Goal: Information Seeking & Learning: Learn about a topic

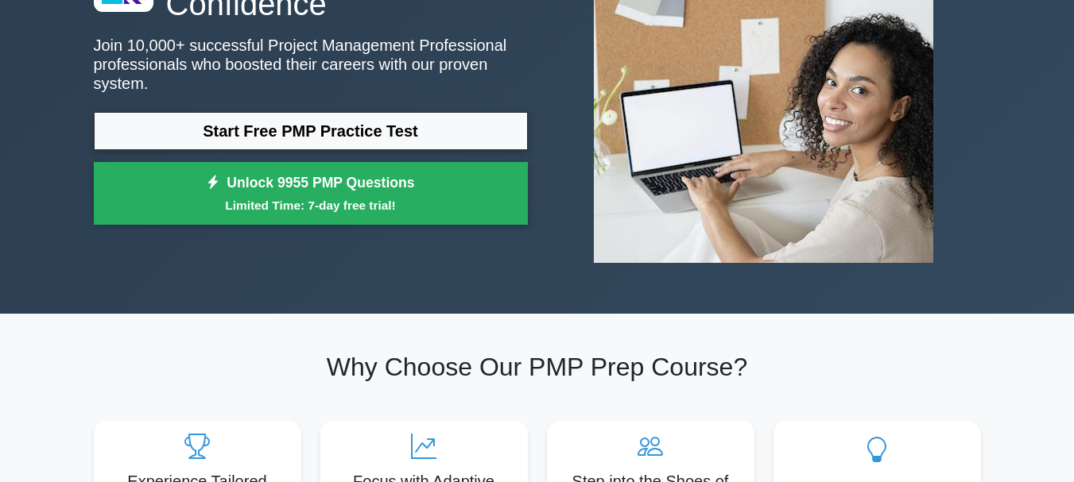
scroll to position [185, 0]
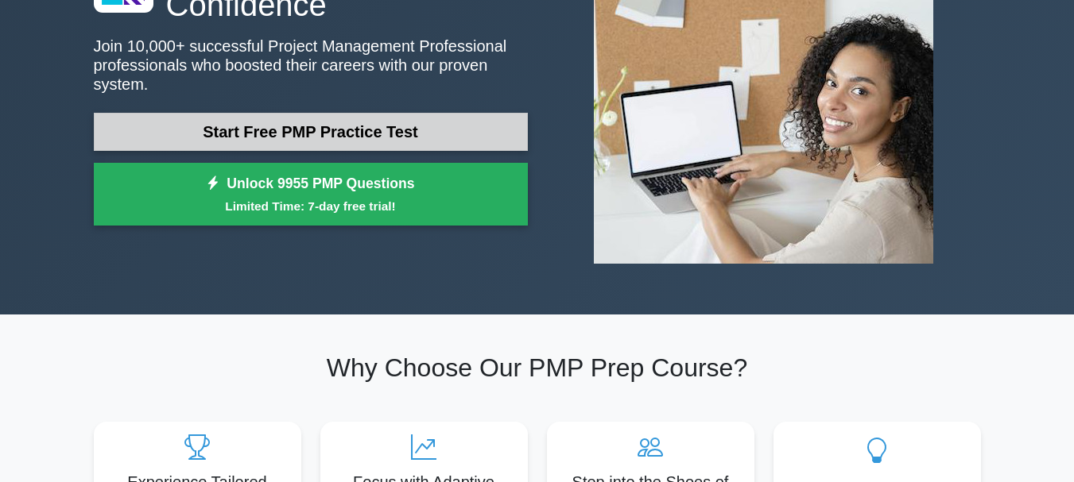
click at [304, 120] on link "Start Free PMP Practice Test" at bounding box center [311, 132] width 434 height 38
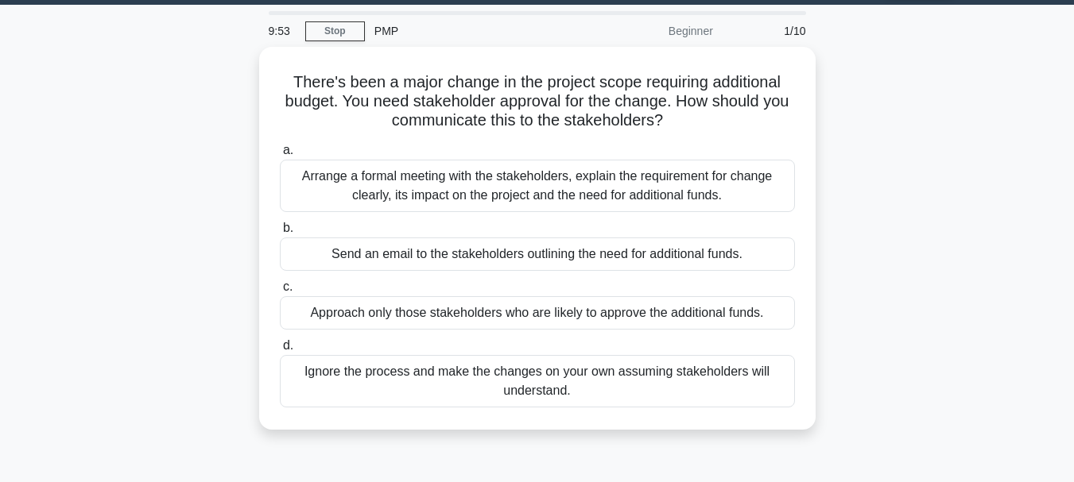
scroll to position [53, 0]
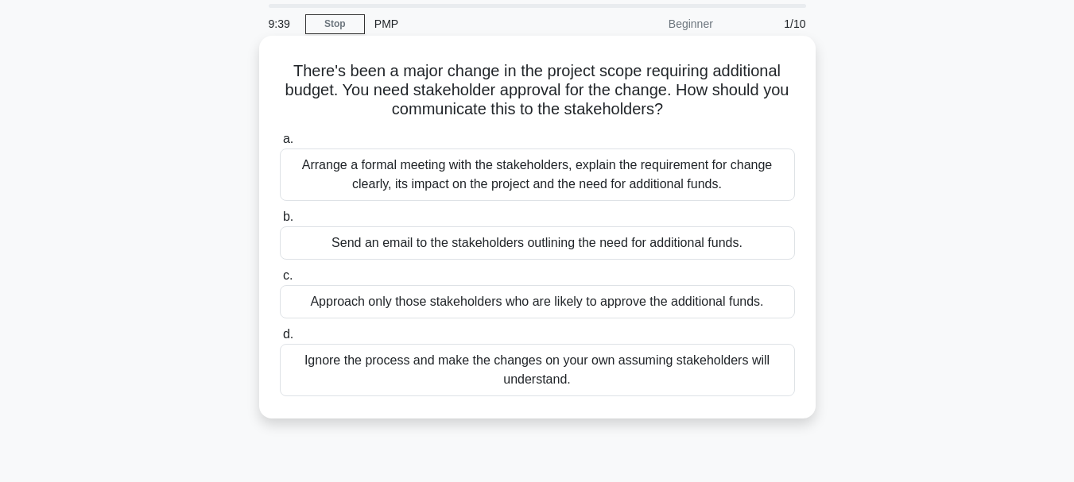
click at [677, 169] on div "Arrange a formal meeting with the stakeholders, explain the requirement for cha…" at bounding box center [537, 175] width 515 height 52
click at [280, 145] on input "a. Arrange a formal meeting with the stakeholders, explain the requirement for …" at bounding box center [280, 139] width 0 height 10
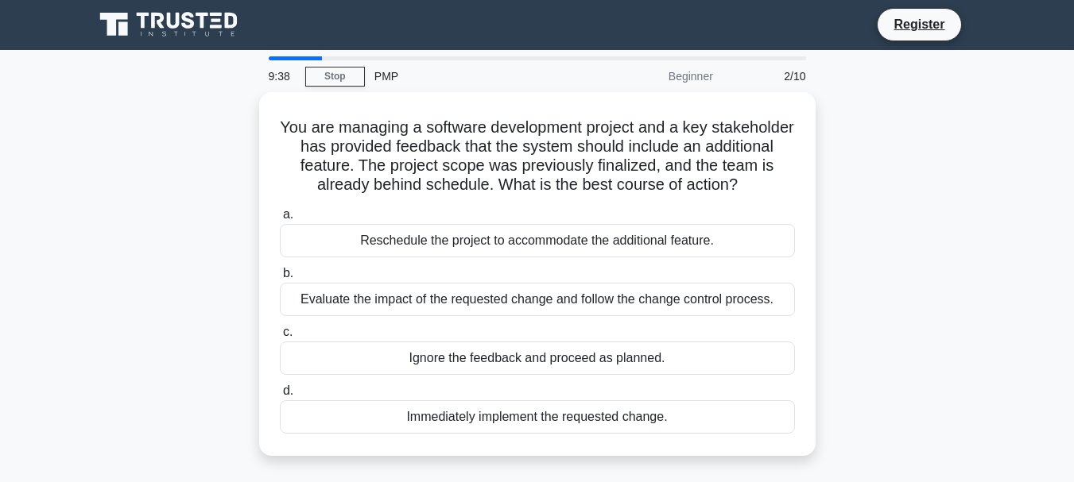
scroll to position [0, 0]
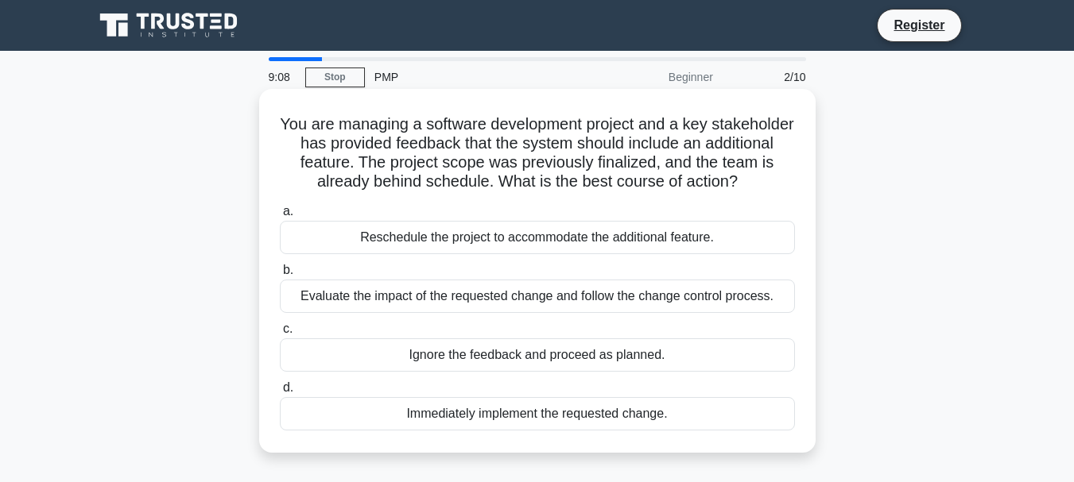
click at [639, 308] on div "Evaluate the impact of the requested change and follow the change control proce…" at bounding box center [537, 296] width 515 height 33
click at [280, 276] on input "b. Evaluate the impact of the requested change and follow the change control pr…" at bounding box center [280, 270] width 0 height 10
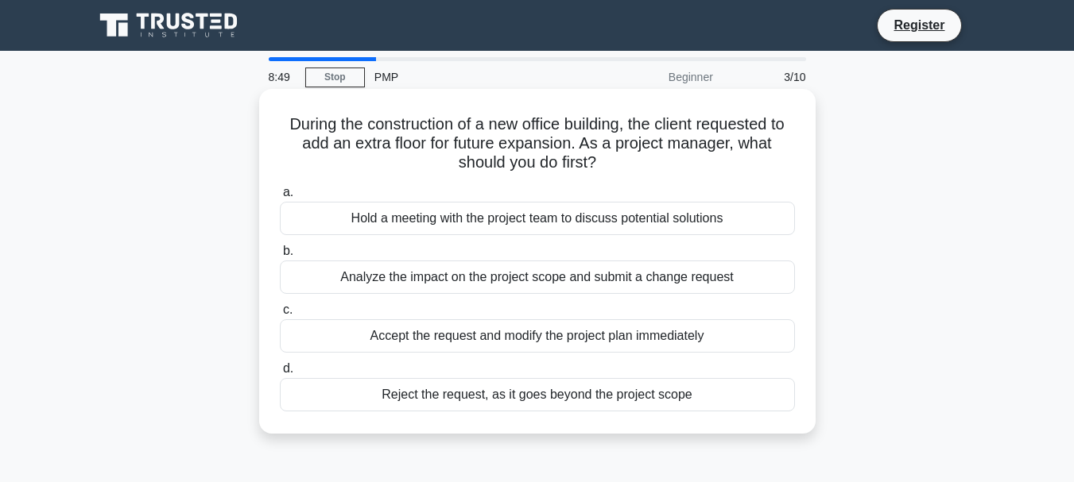
click at [520, 280] on div "Analyze the impact on the project scope and submit a change request" at bounding box center [537, 277] width 515 height 33
click at [280, 257] on input "b. Analyze the impact on the project scope and submit a change request" at bounding box center [280, 251] width 0 height 10
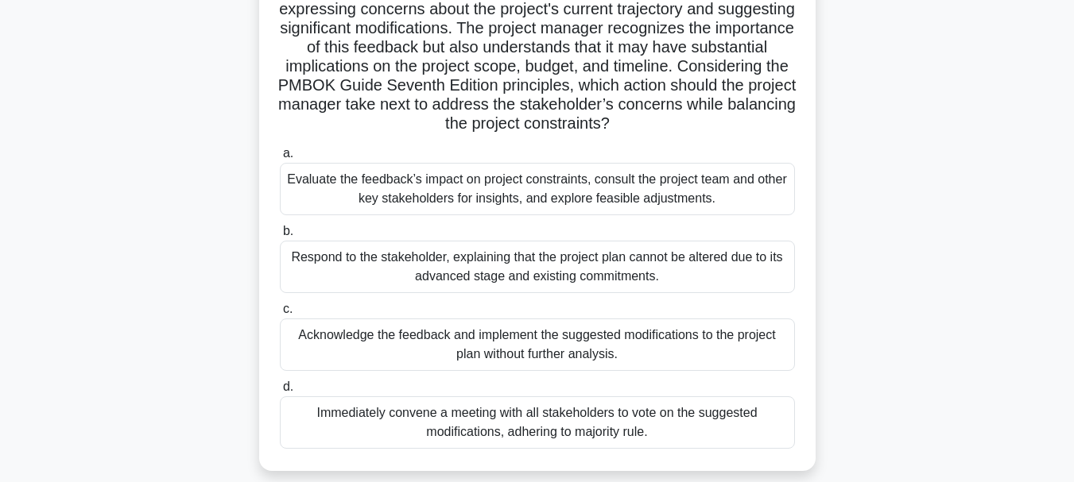
scroll to position [296, 0]
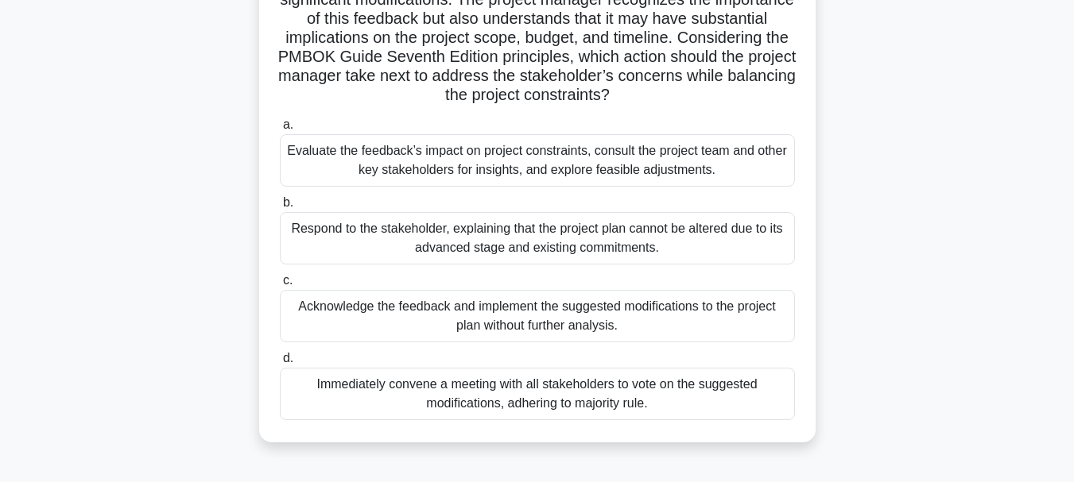
click at [618, 174] on div "Evaluate the feedback’s impact on project constraints, consult the project team…" at bounding box center [537, 160] width 515 height 52
click at [280, 130] on input "a. Evaluate the feedback’s impact on project constraints, consult the project t…" at bounding box center [280, 125] width 0 height 10
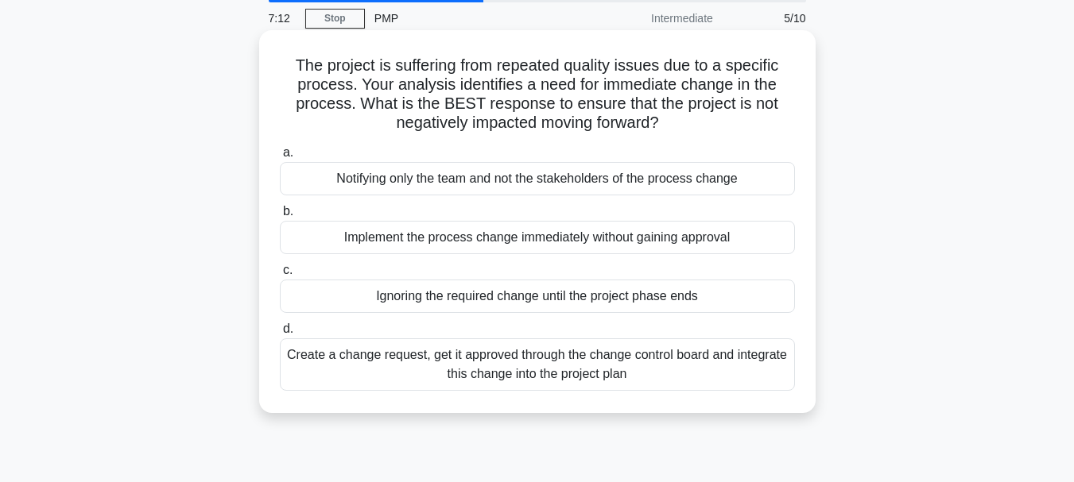
scroll to position [79, 0]
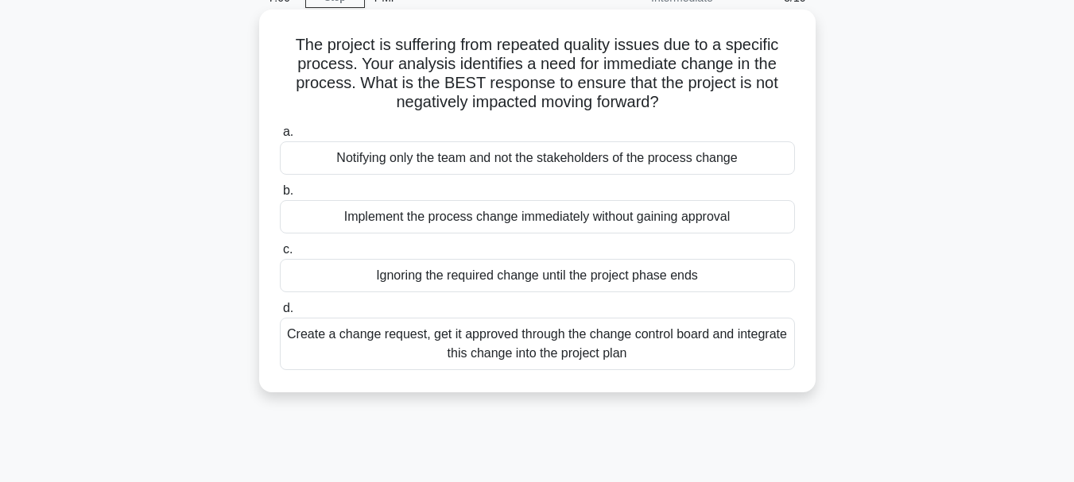
click at [536, 347] on div "Create a change request, get it approved through the change control board and i…" at bounding box center [537, 344] width 515 height 52
click at [280, 314] on input "d. Create a change request, get it approved through the change control board an…" at bounding box center [280, 309] width 0 height 10
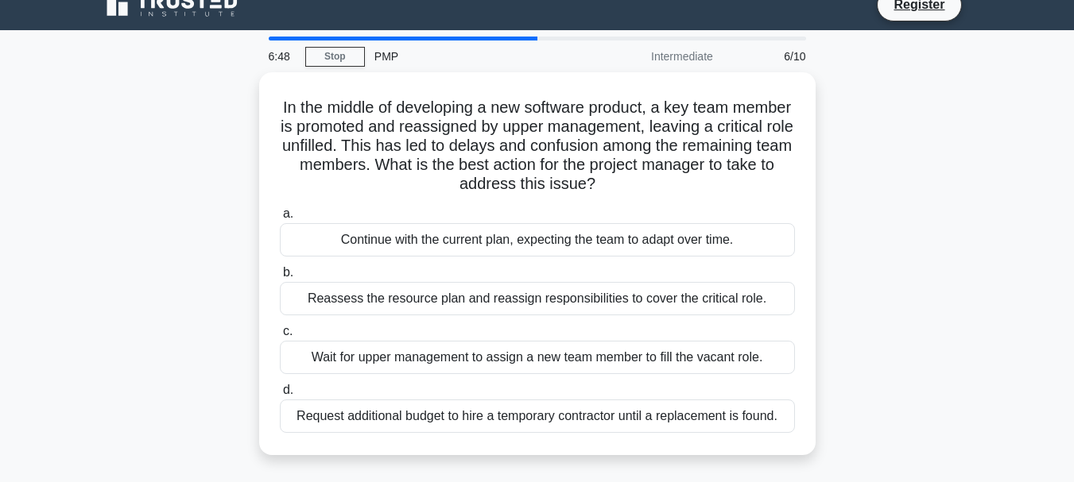
scroll to position [26, 0]
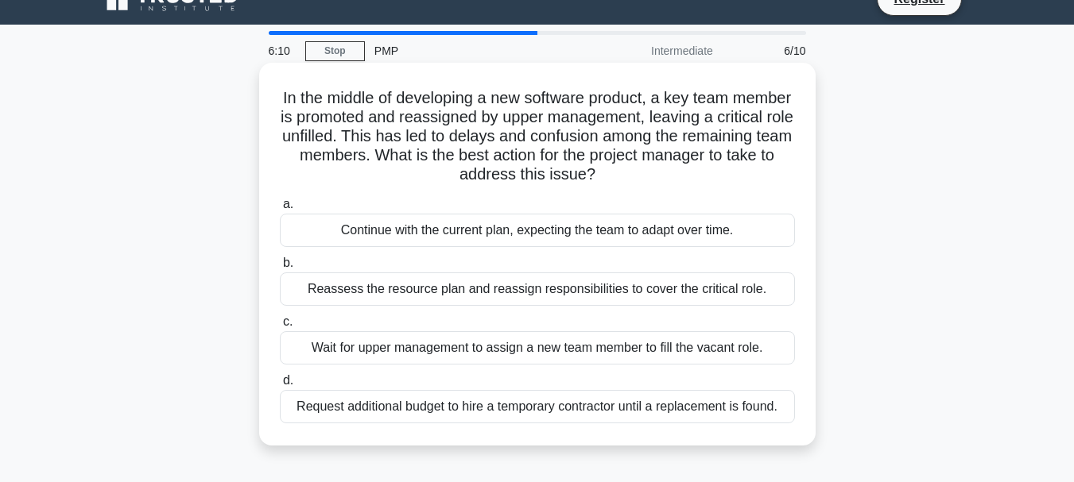
click at [599, 292] on div "Reassess the resource plan and reassign responsibilities to cover the critical …" at bounding box center [537, 289] width 515 height 33
click at [280, 269] on input "b. Reassess the resource plan and reassign responsibilities to cover the critic…" at bounding box center [280, 263] width 0 height 10
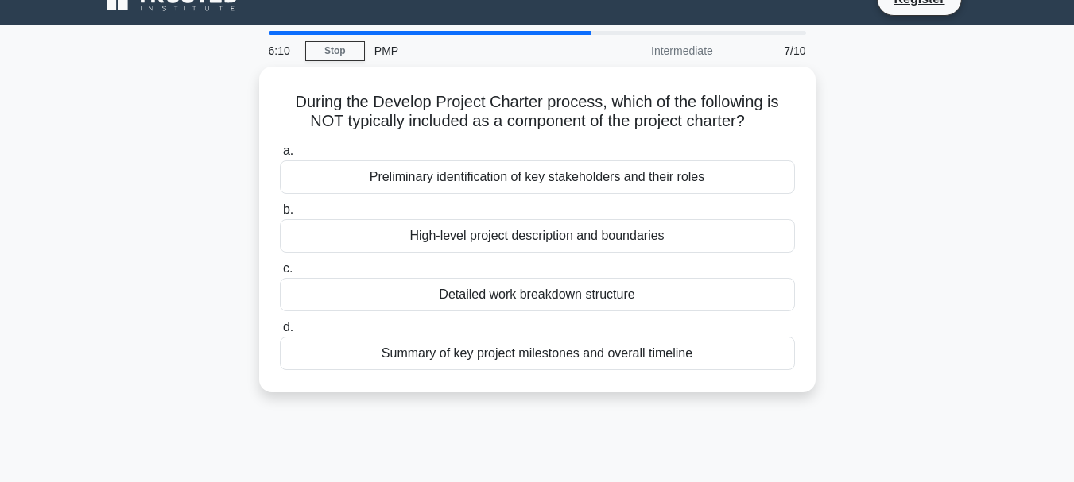
scroll to position [0, 0]
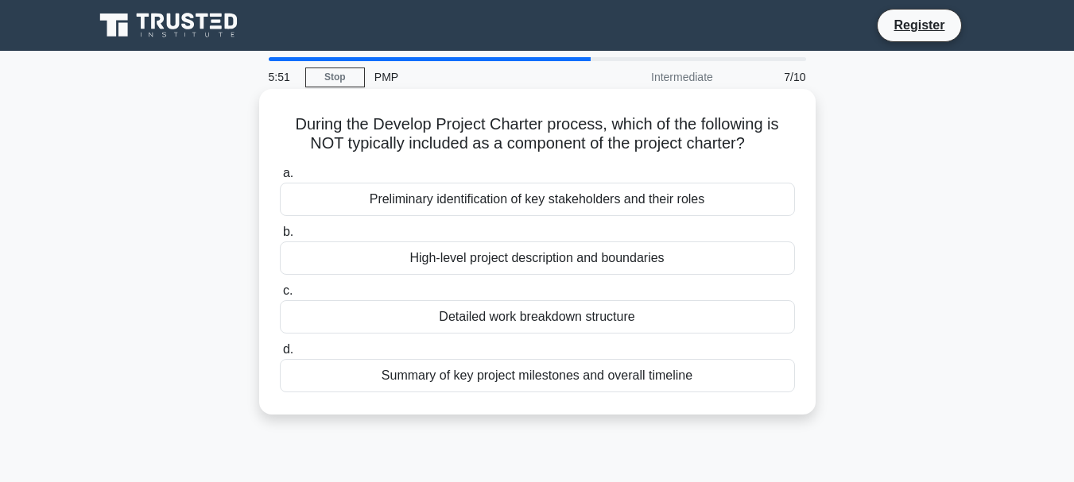
click at [707, 316] on div "Detailed work breakdown structure" at bounding box center [537, 316] width 515 height 33
click at [280, 296] on input "c. Detailed work breakdown structure" at bounding box center [280, 291] width 0 height 10
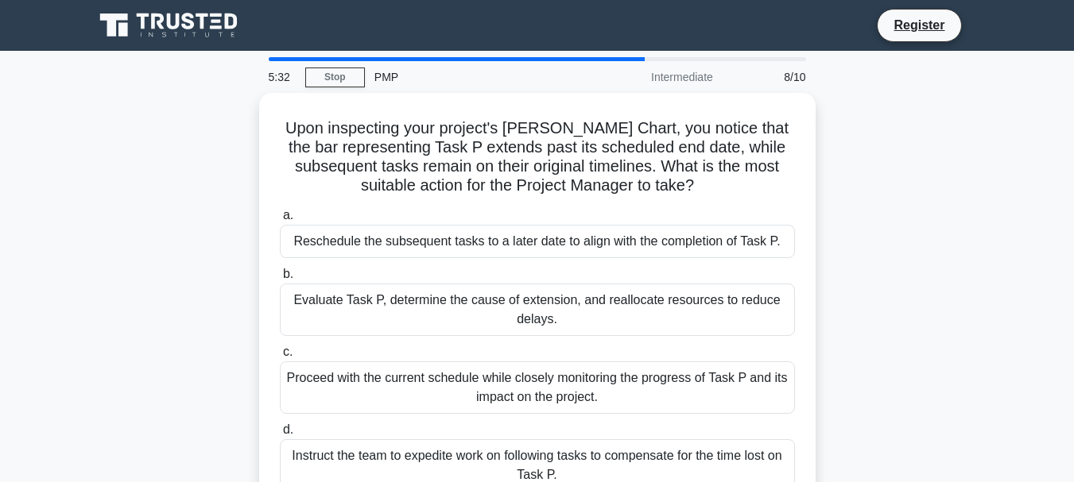
scroll to position [26, 0]
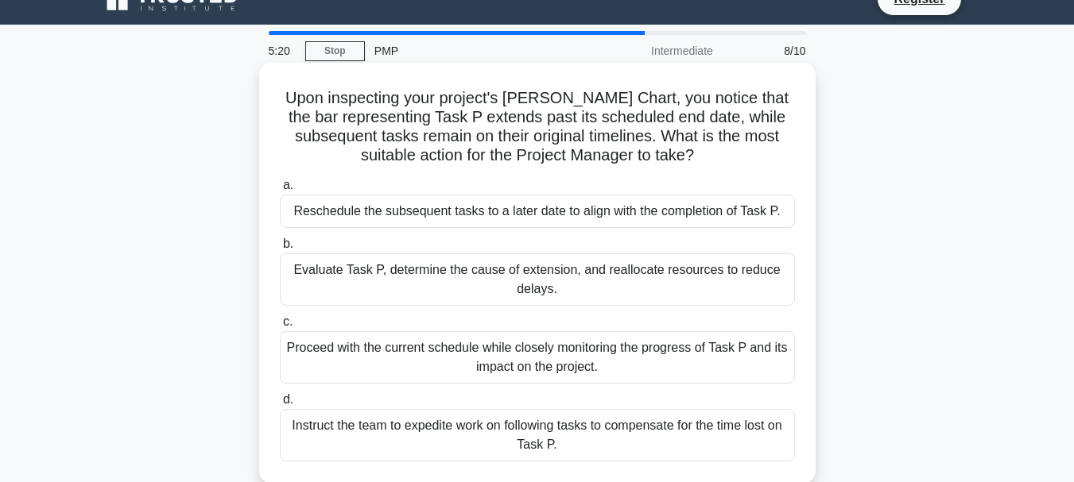
click at [671, 284] on div "Evaluate Task P, determine the cause of extension, and reallocate resources to …" at bounding box center [537, 280] width 515 height 52
click at [280, 250] on input "b. Evaluate Task P, determine the cause of extension, and reallocate resources …" at bounding box center [280, 244] width 0 height 10
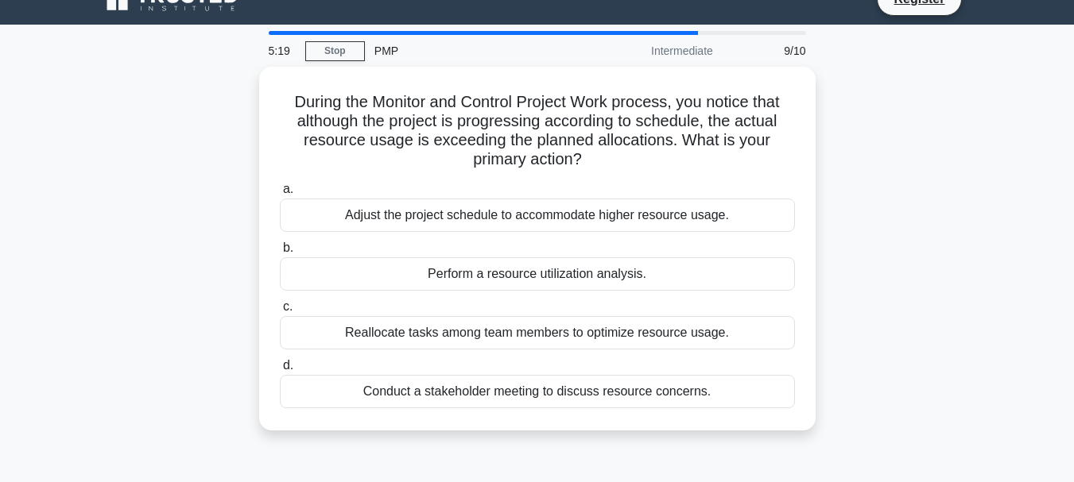
scroll to position [0, 0]
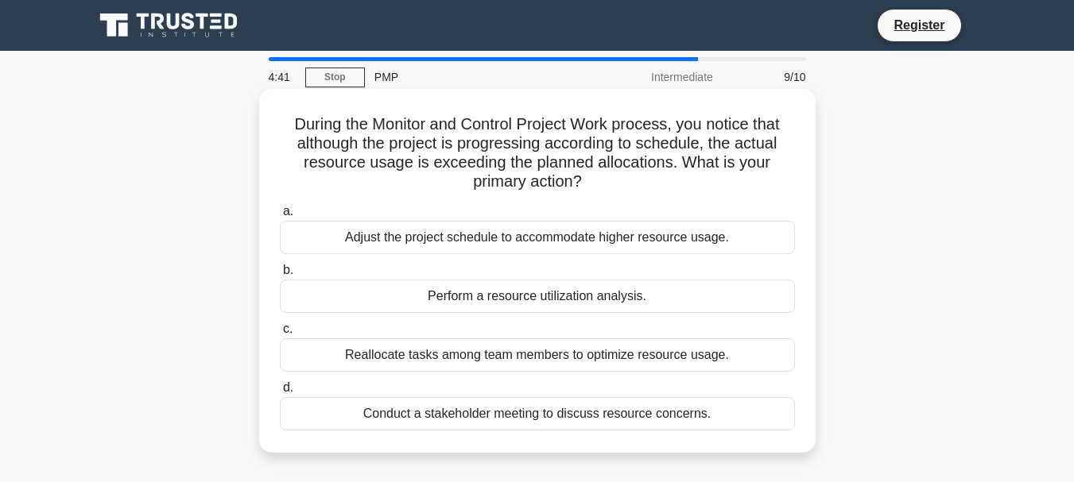
click at [683, 295] on div "Perform a resource utilization analysis." at bounding box center [537, 296] width 515 height 33
click at [280, 276] on input "b. Perform a resource utilization analysis." at bounding box center [280, 270] width 0 height 10
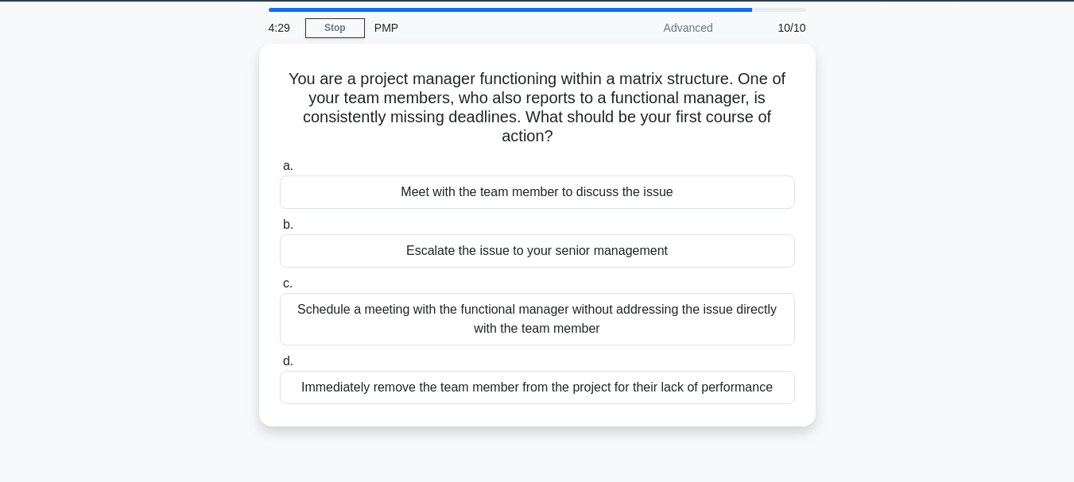
scroll to position [53, 0]
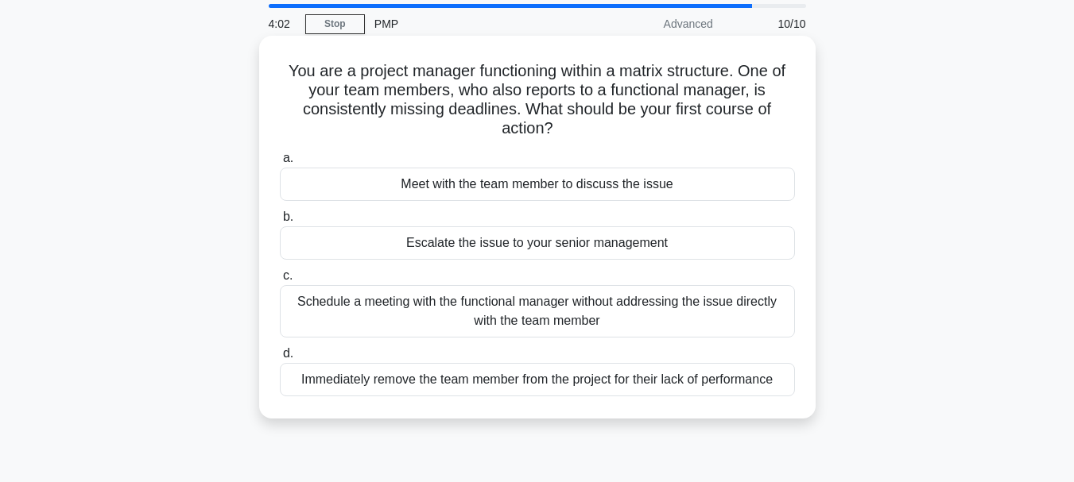
click at [699, 184] on div "Meet with the team member to discuss the issue" at bounding box center [537, 184] width 515 height 33
click at [280, 164] on input "a. Meet with the team member to discuss the issue" at bounding box center [280, 158] width 0 height 10
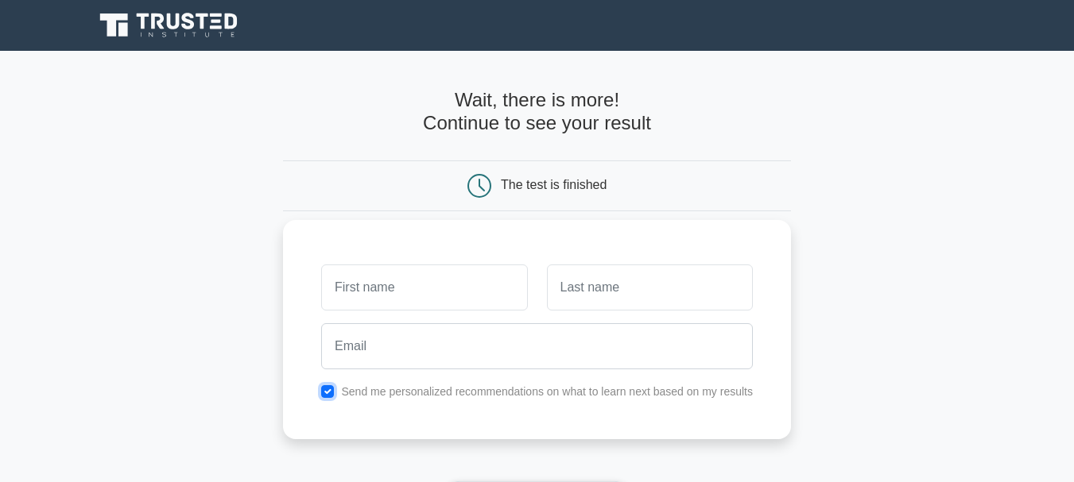
click at [327, 392] on input "checkbox" at bounding box center [327, 391] width 13 height 13
checkbox input "false"
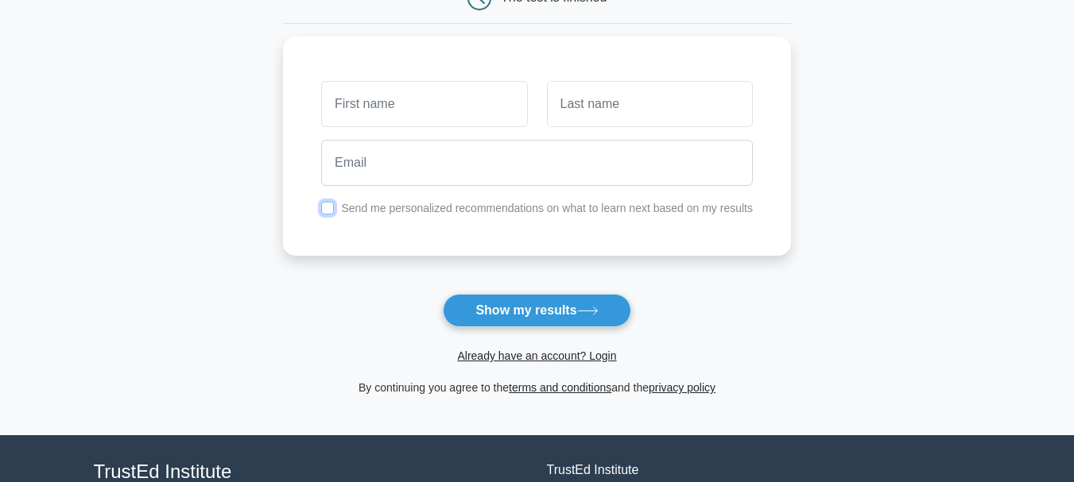
scroll to position [196, 0]
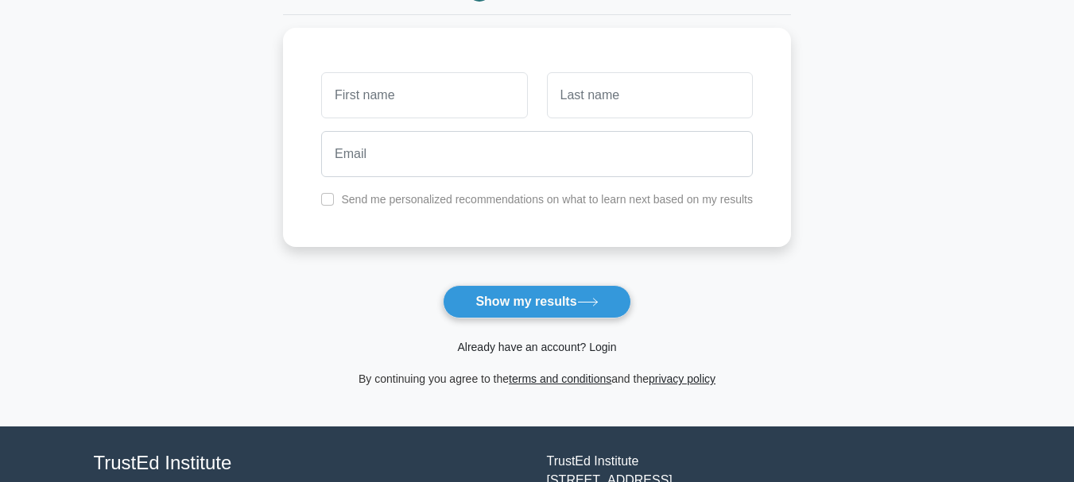
click at [536, 347] on link "Already have an account? Login" at bounding box center [536, 347] width 159 height 13
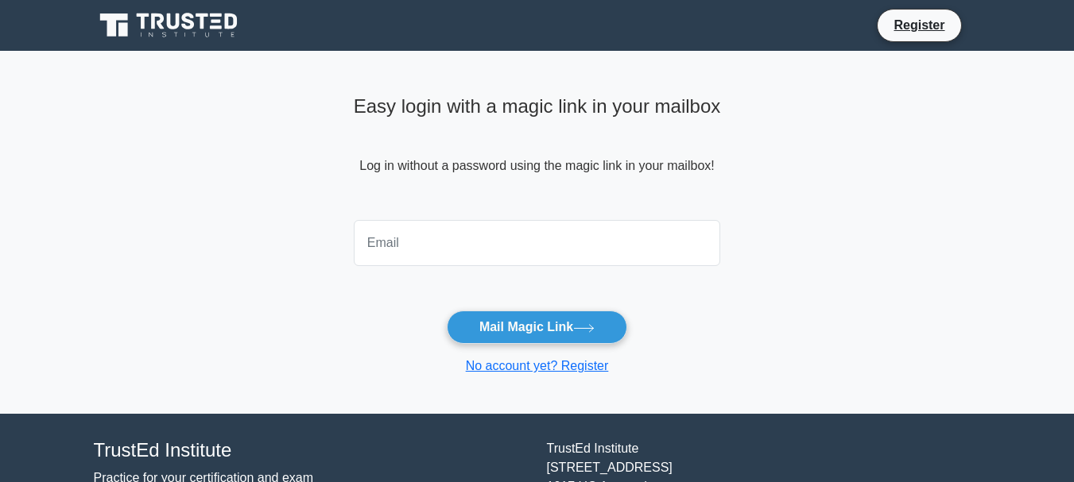
click at [493, 238] on input "email" at bounding box center [537, 243] width 367 height 46
type input "jacksunenerco@gmail.com"
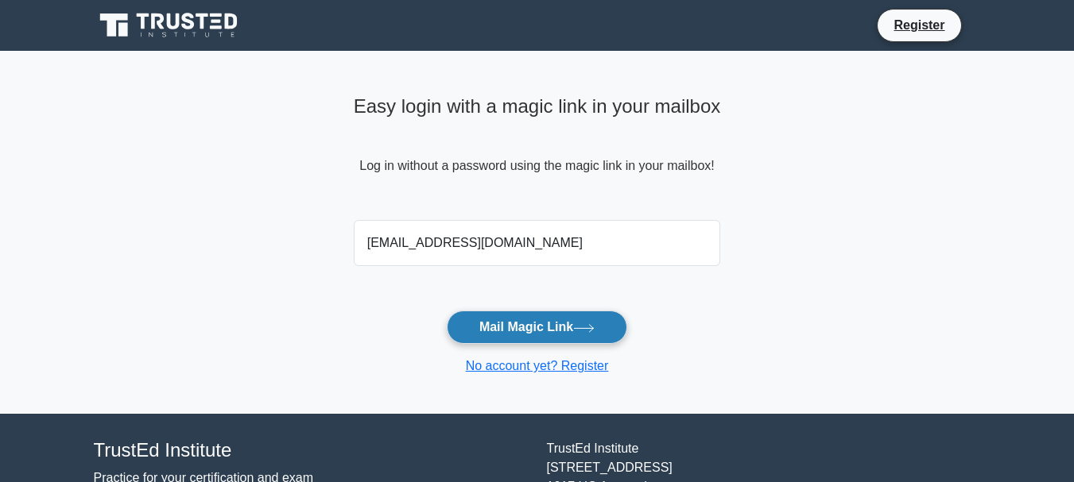
click at [555, 325] on button "Mail Magic Link" at bounding box center [537, 327] width 180 height 33
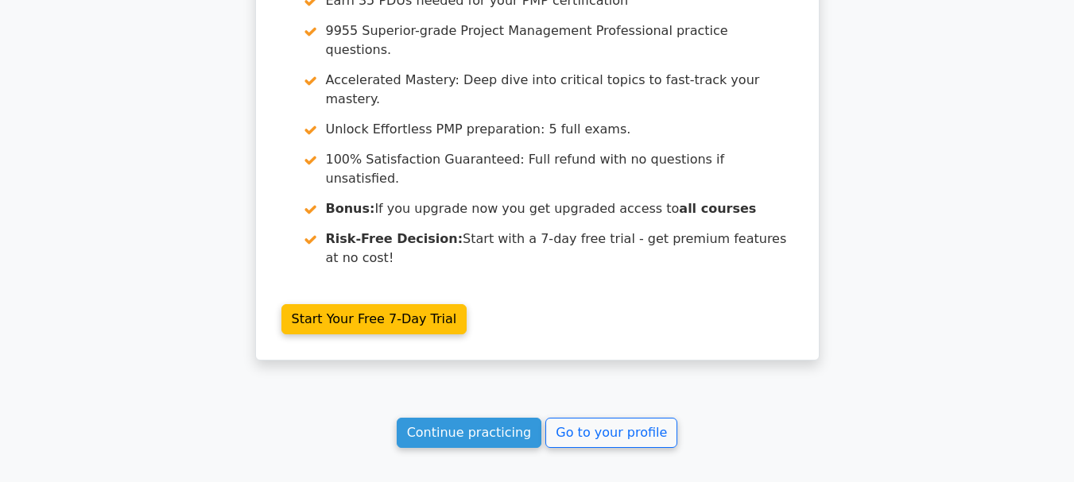
scroll to position [2954, 0]
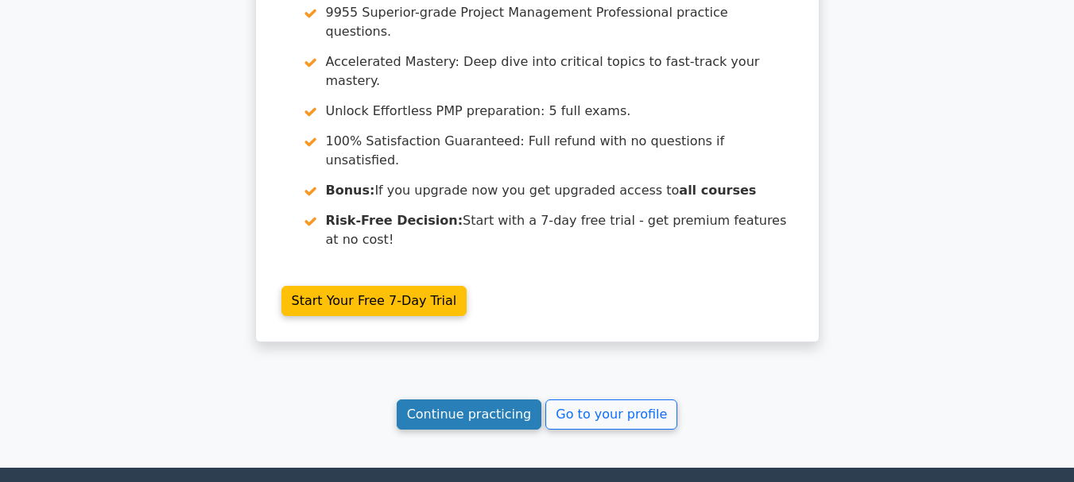
click at [465, 400] on link "Continue practicing" at bounding box center [469, 415] width 145 height 30
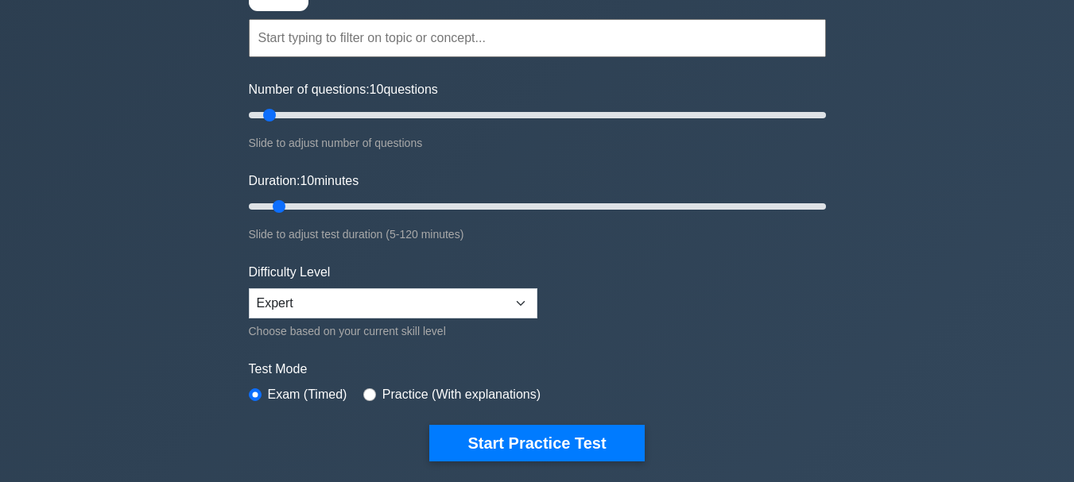
scroll to position [169, 0]
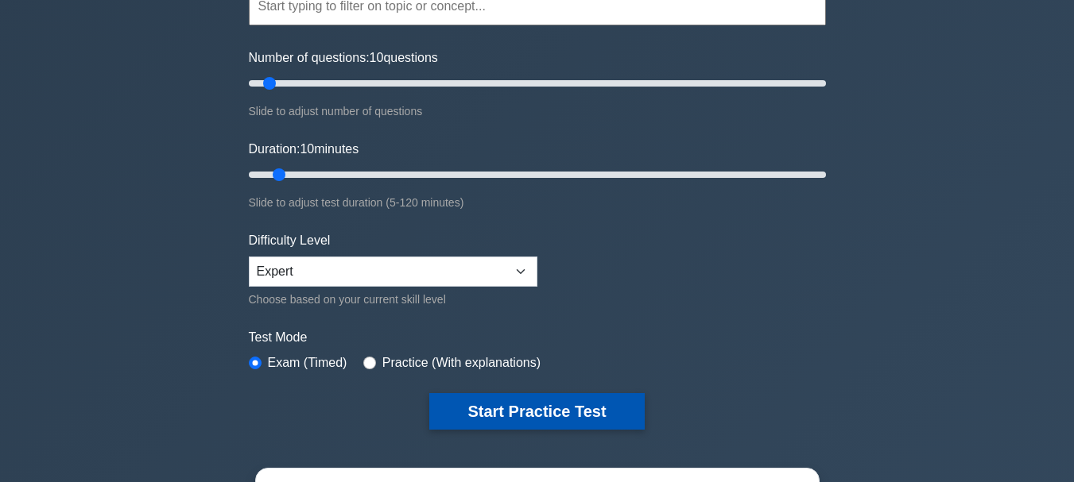
click at [535, 405] on button "Start Practice Test" at bounding box center [536, 411] width 215 height 37
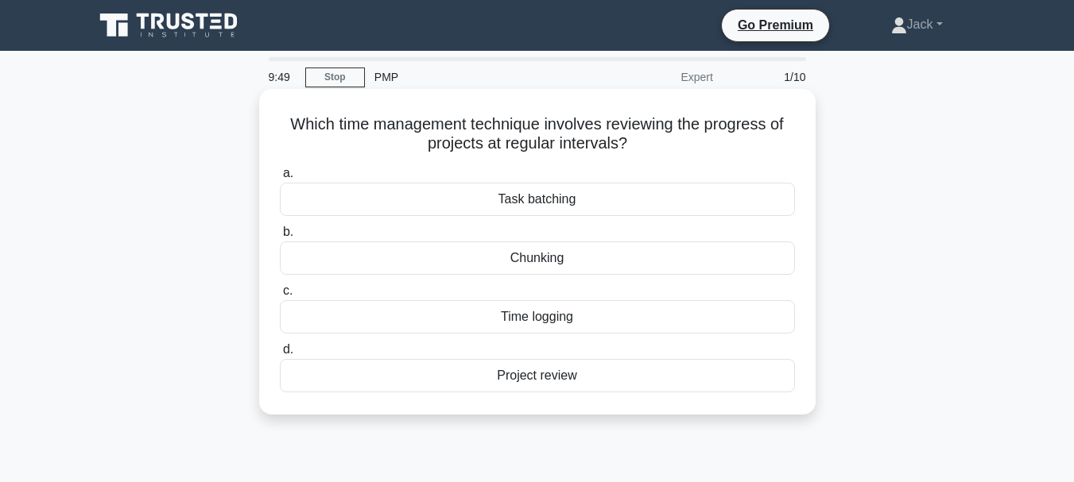
click at [546, 380] on div "Project review" at bounding box center [537, 375] width 515 height 33
click at [280, 355] on input "d. Project review" at bounding box center [280, 350] width 0 height 10
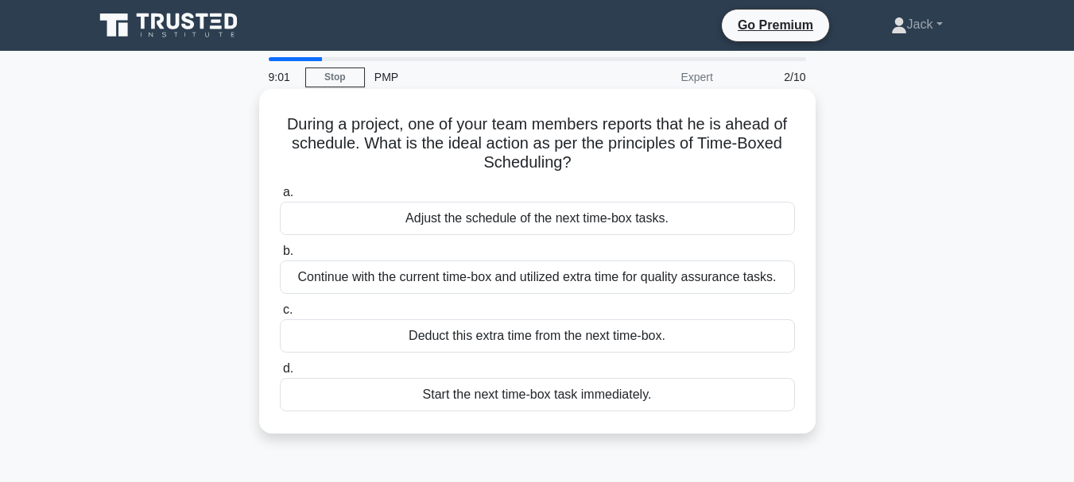
click at [451, 219] on div "Adjust the schedule of the next time-box tasks." at bounding box center [537, 218] width 515 height 33
click at [280, 198] on input "a. Adjust the schedule of the next time-box tasks." at bounding box center [280, 193] width 0 height 10
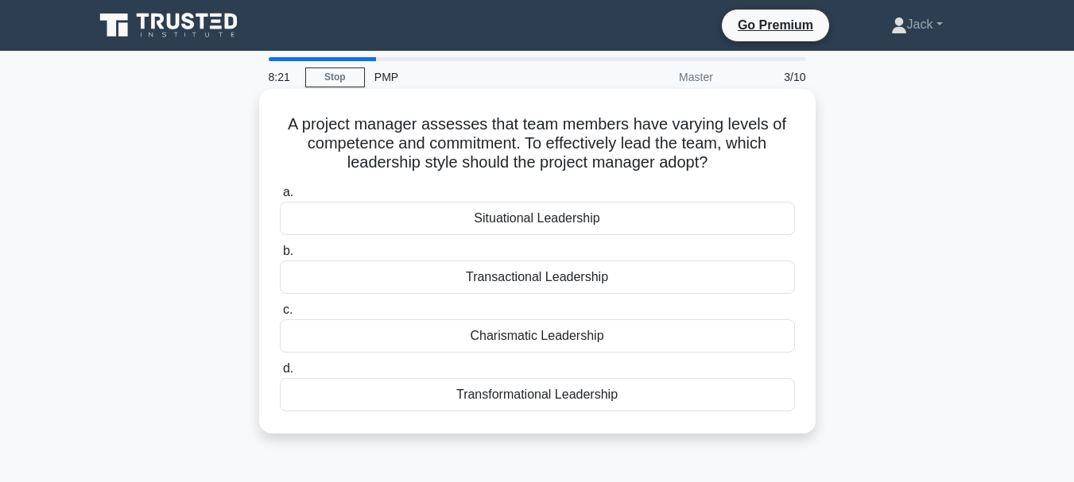
click at [533, 223] on div "Situational Leadership" at bounding box center [537, 218] width 515 height 33
click at [280, 198] on input "a. Situational Leadership" at bounding box center [280, 193] width 0 height 10
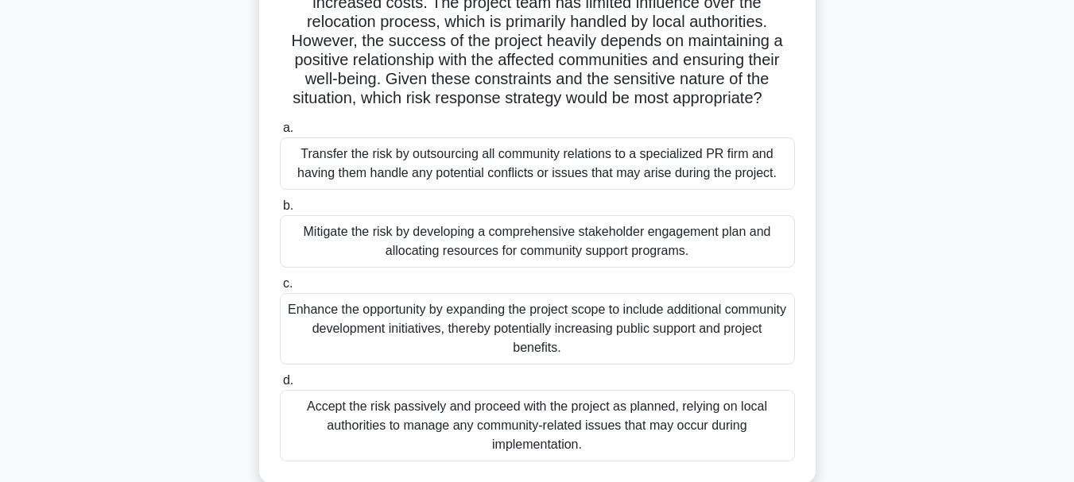
scroll to position [185, 0]
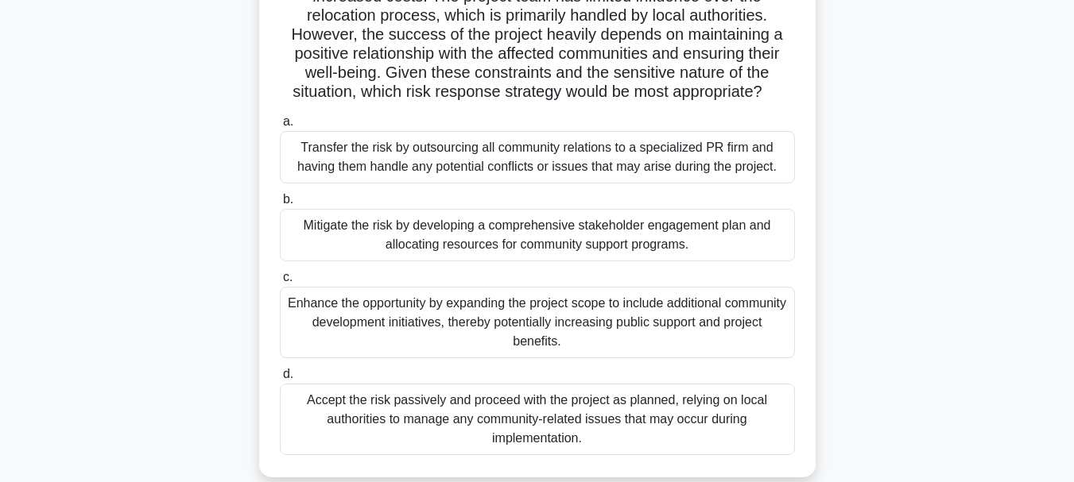
click at [517, 161] on div "Transfer the risk by outsourcing all community relations to a specialized PR fi…" at bounding box center [537, 157] width 515 height 52
click at [280, 127] on input "a. Transfer the risk by outsourcing all community relations to a specialized PR…" at bounding box center [280, 122] width 0 height 10
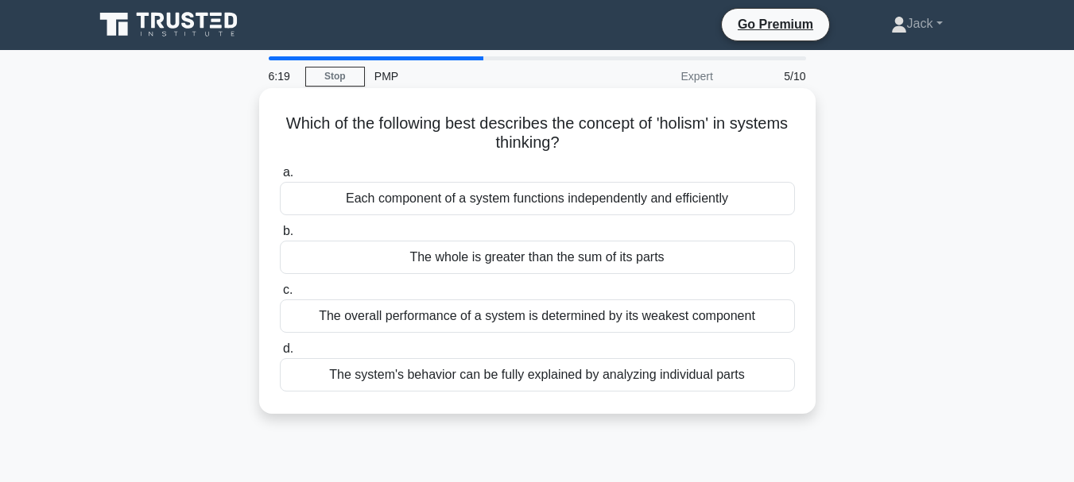
scroll to position [0, 0]
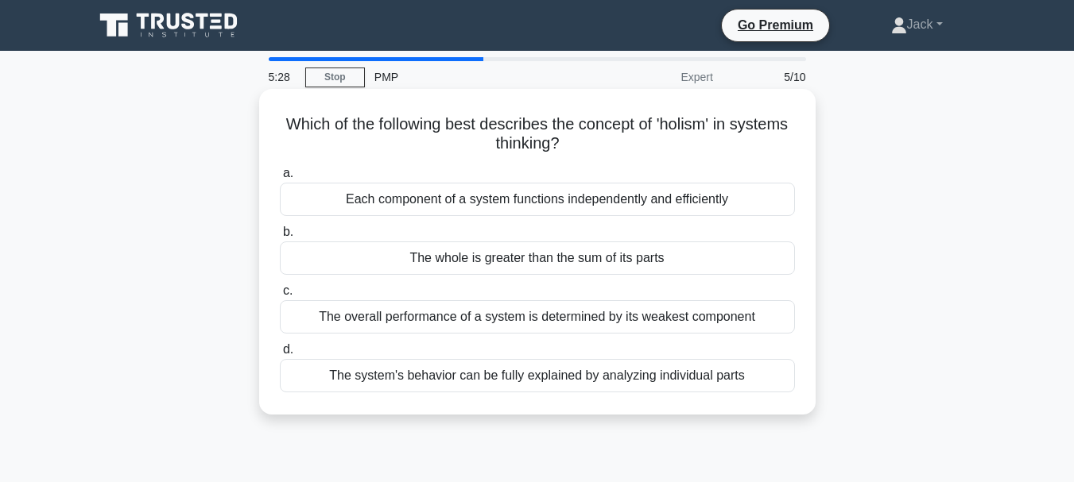
click at [486, 259] on div "The whole is greater than the sum of its parts" at bounding box center [537, 258] width 515 height 33
click at [280, 238] on input "b. The whole is greater than the sum of its parts" at bounding box center [280, 232] width 0 height 10
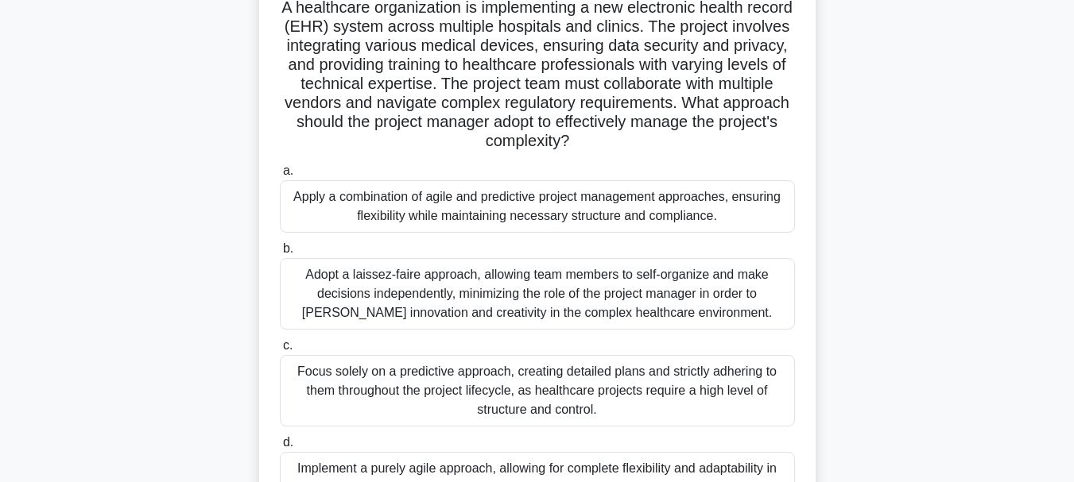
scroll to position [106, 0]
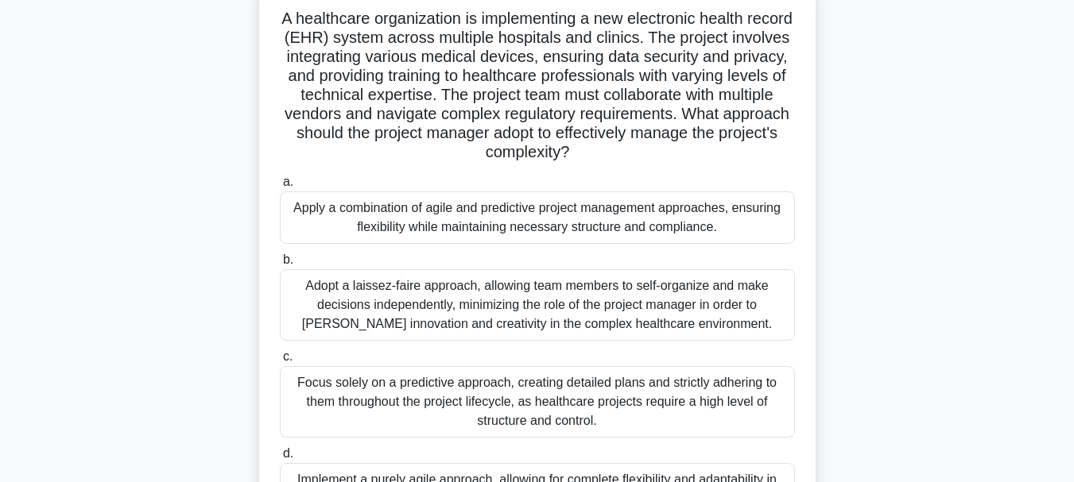
click at [384, 215] on div "Apply a combination of agile and predictive project management approaches, ensu…" at bounding box center [537, 218] width 515 height 52
click at [280, 188] on input "a. Apply a combination of agile and predictive project management approaches, e…" at bounding box center [280, 182] width 0 height 10
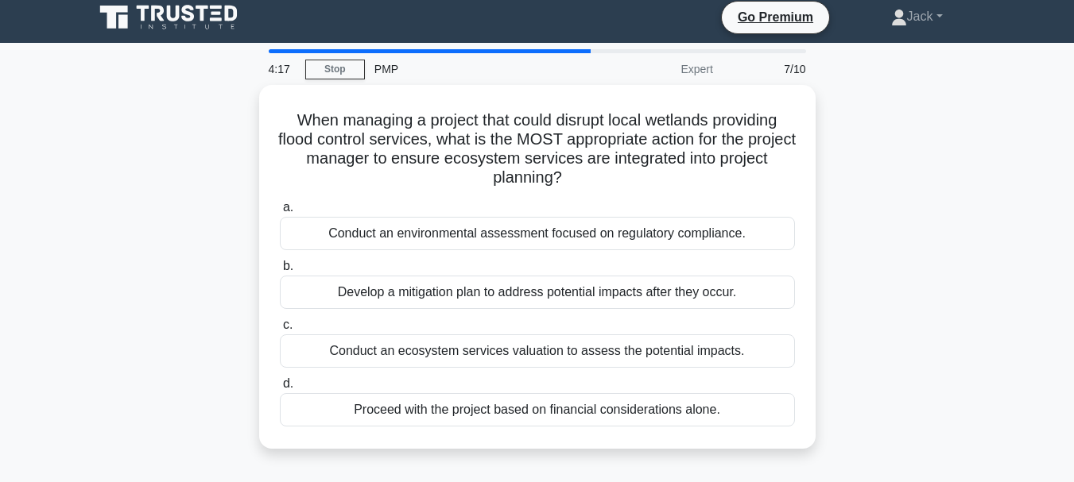
scroll to position [0, 0]
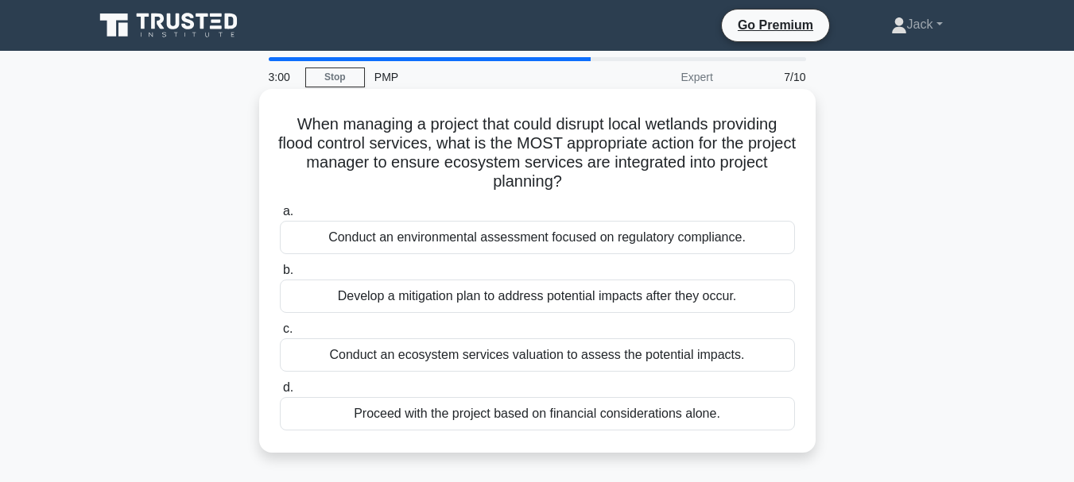
click at [462, 356] on div "Conduct an ecosystem services valuation to assess the potential impacts." at bounding box center [537, 355] width 515 height 33
click at [280, 335] on input "c. Conduct an ecosystem services valuation to assess the potential impacts." at bounding box center [280, 329] width 0 height 10
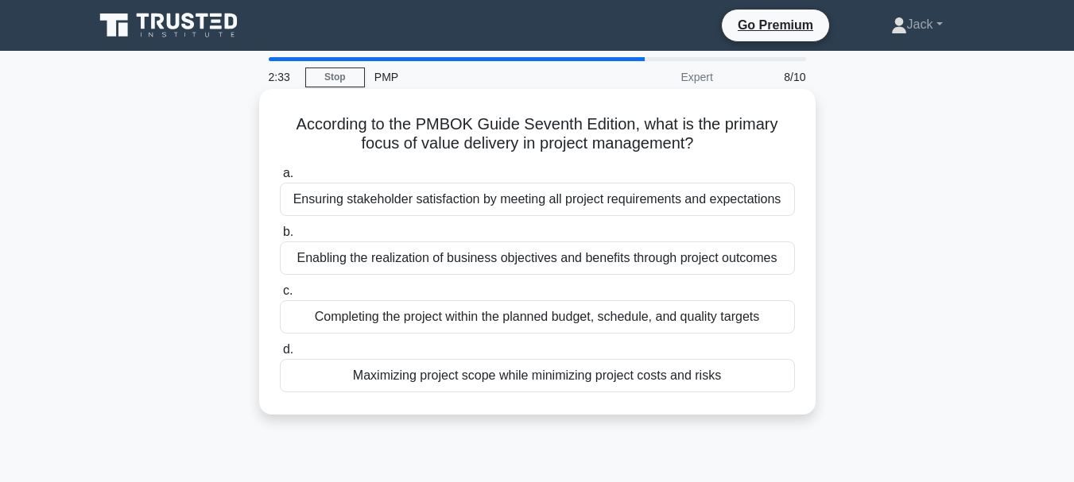
click at [362, 200] on div "Ensuring stakeholder satisfaction by meeting all project requirements and expec…" at bounding box center [537, 199] width 515 height 33
click at [280, 179] on input "a. Ensuring stakeholder satisfaction by meeting all project requirements and ex…" at bounding box center [280, 173] width 0 height 10
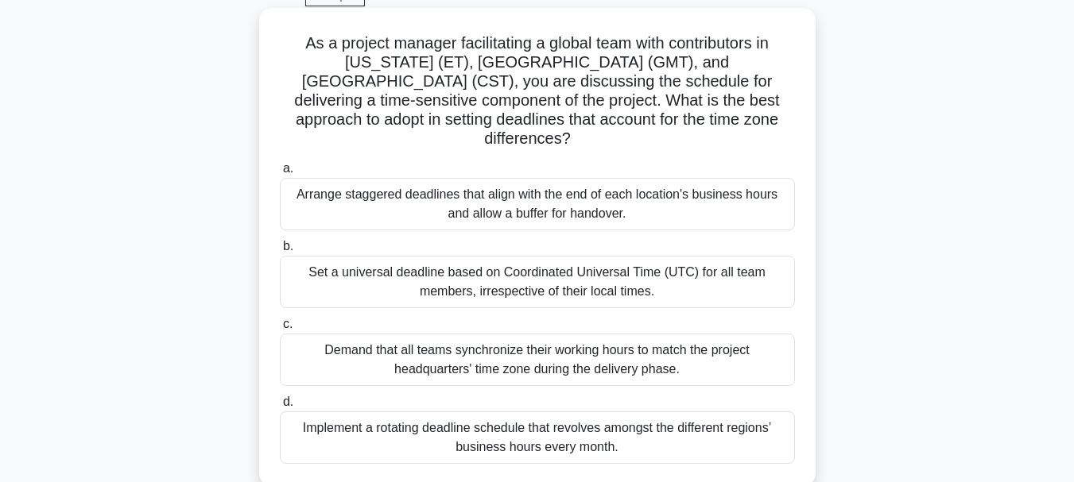
scroll to position [90, 0]
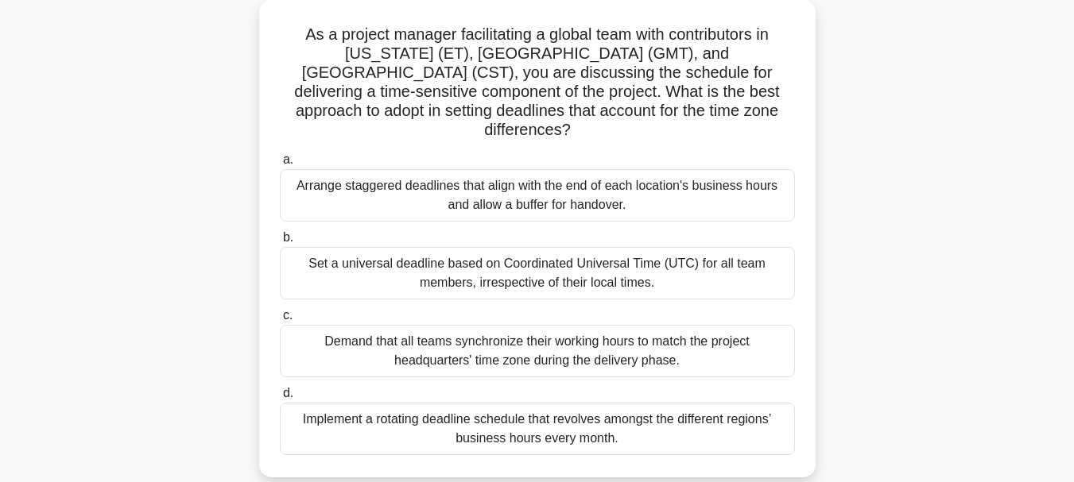
click at [530, 183] on div "Arrange staggered deadlines that align with the end of each location's business…" at bounding box center [537, 195] width 515 height 52
click at [280, 165] on input "a. Arrange staggered deadlines that align with the end of each location's busin…" at bounding box center [280, 160] width 0 height 10
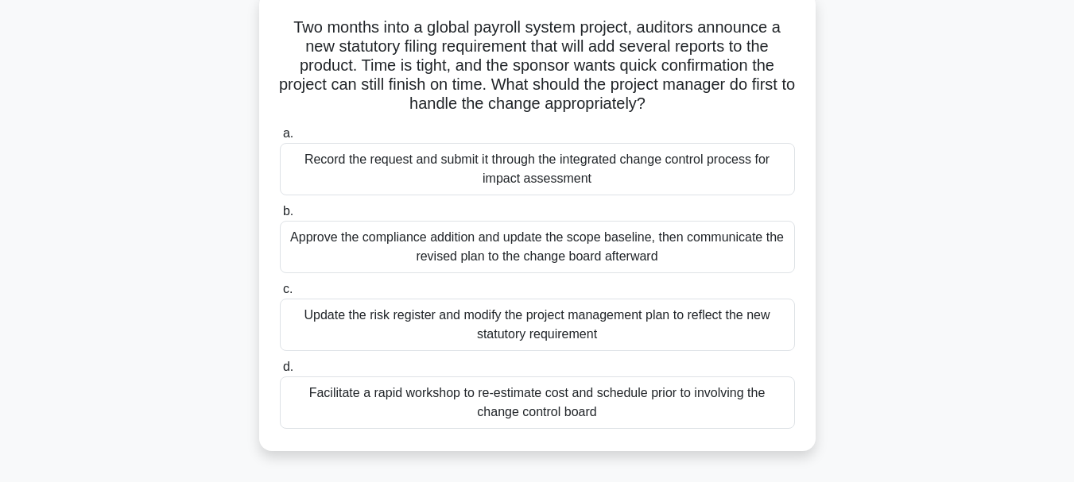
scroll to position [127, 0]
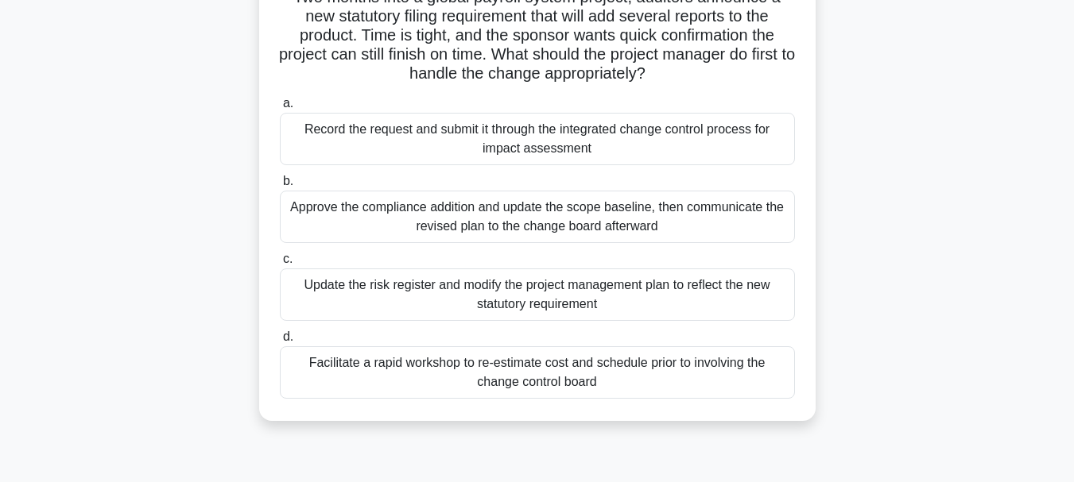
click at [376, 278] on div "Update the risk register and modify the project management plan to reflect the …" at bounding box center [537, 295] width 515 height 52
click at [280, 265] on input "c. Update the risk register and modify the project management plan to reflect t…" at bounding box center [280, 259] width 0 height 10
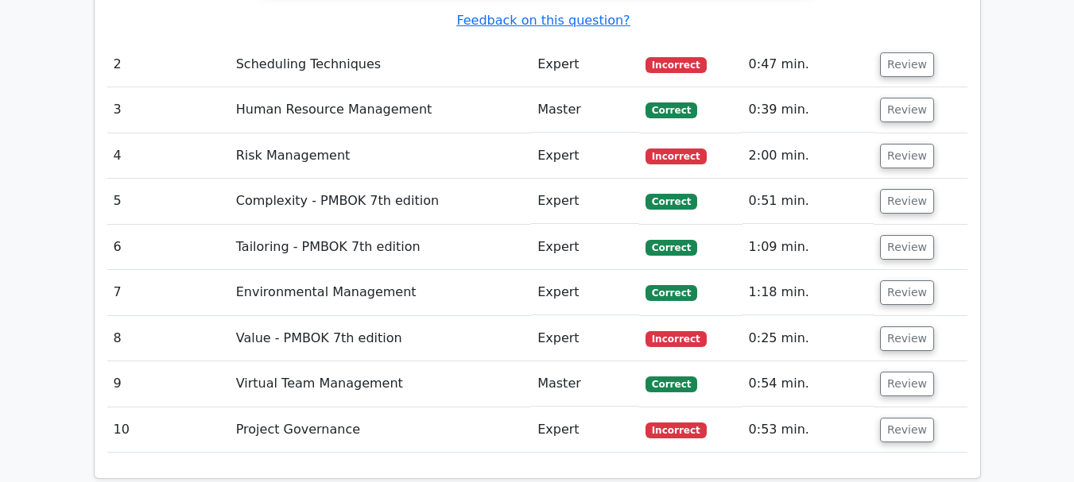
scroll to position [2204, 0]
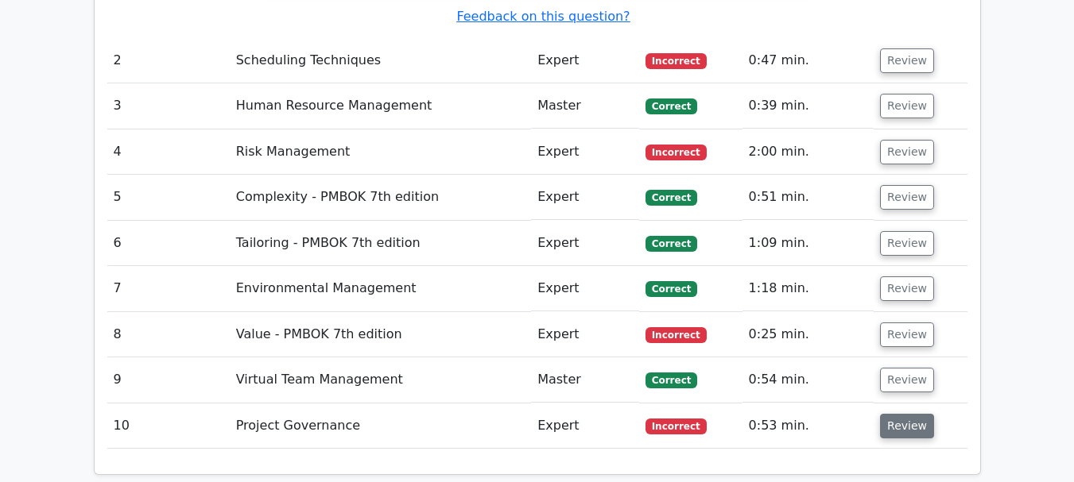
click at [904, 414] on button "Review" at bounding box center [907, 426] width 54 height 25
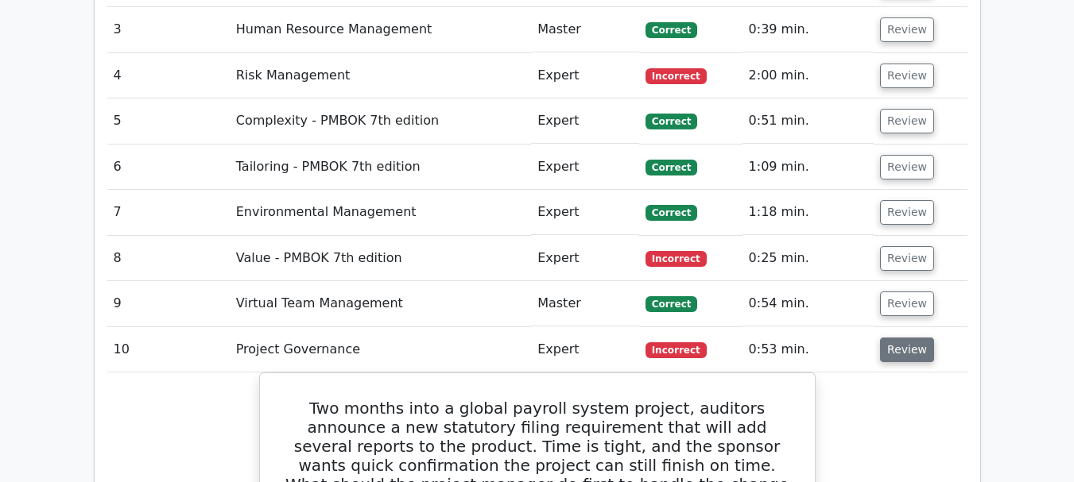
scroll to position [2273, 0]
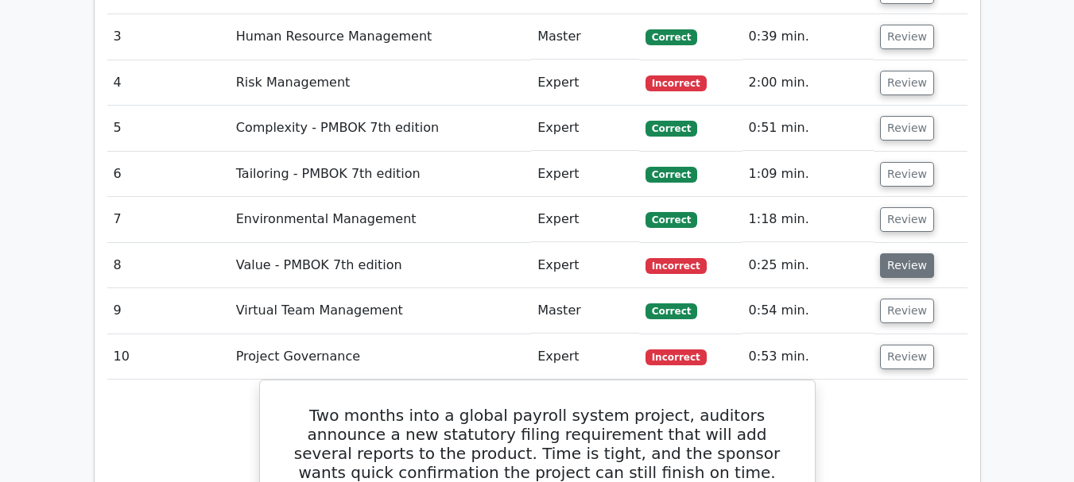
click at [902, 254] on button "Review" at bounding box center [907, 266] width 54 height 25
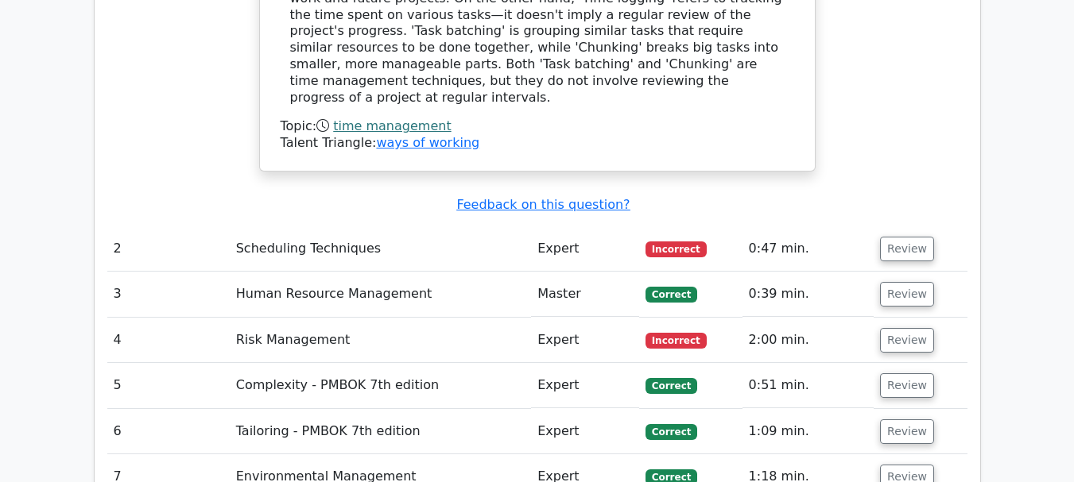
scroll to position [2008, 0]
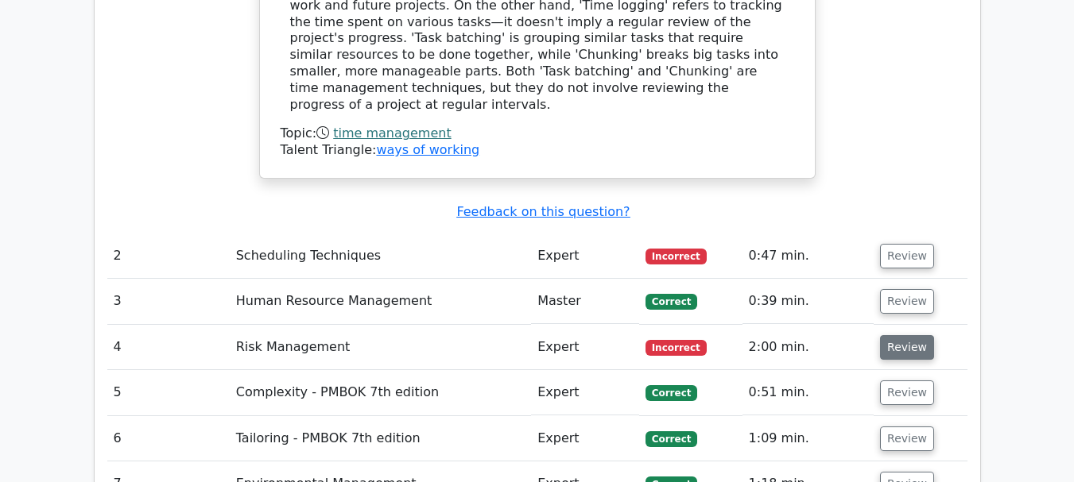
click at [910, 335] on button "Review" at bounding box center [907, 347] width 54 height 25
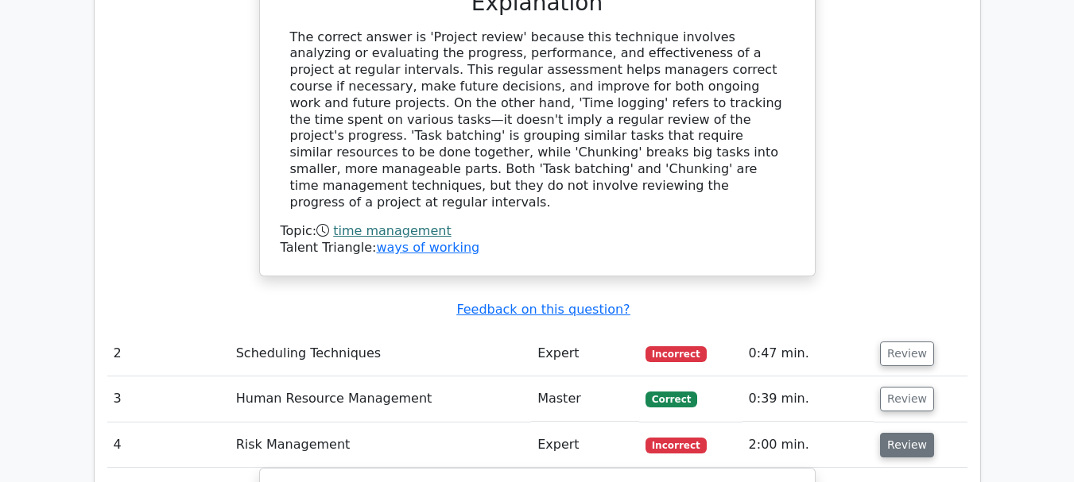
scroll to position [1907, 0]
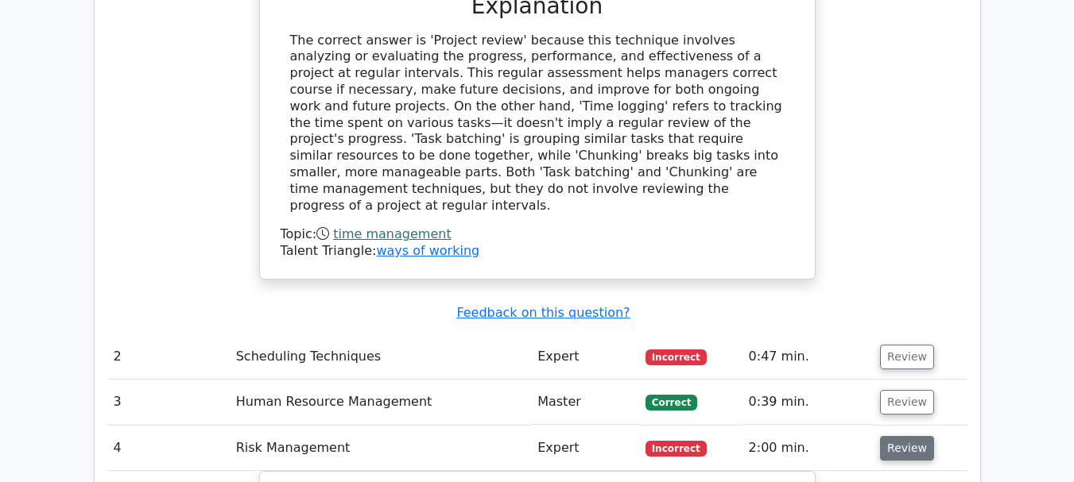
click at [910, 345] on button "Review" at bounding box center [907, 357] width 54 height 25
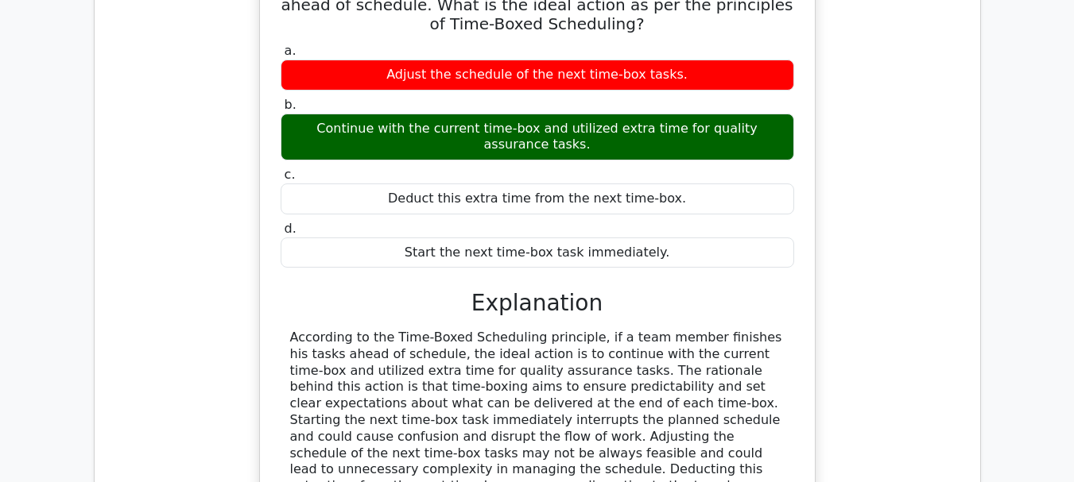
scroll to position [2352, 0]
